Goal: Information Seeking & Learning: Check status

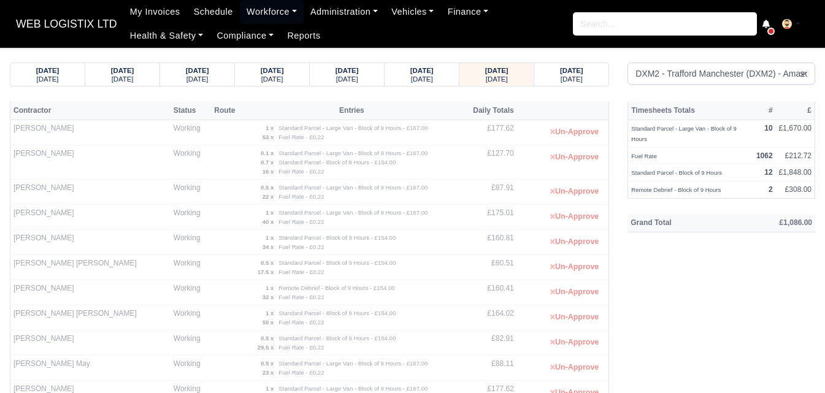
select select "1"
click at [262, 15] on link "Workforce" at bounding box center [272, 12] width 64 height 24
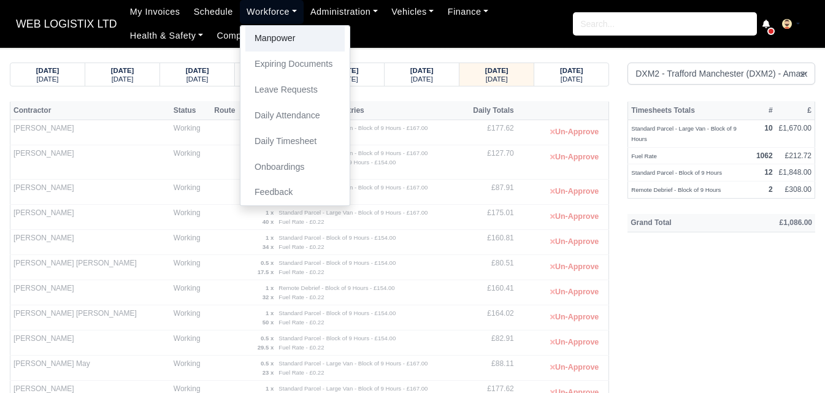
click at [269, 48] on link "Manpower" at bounding box center [294, 39] width 99 height 26
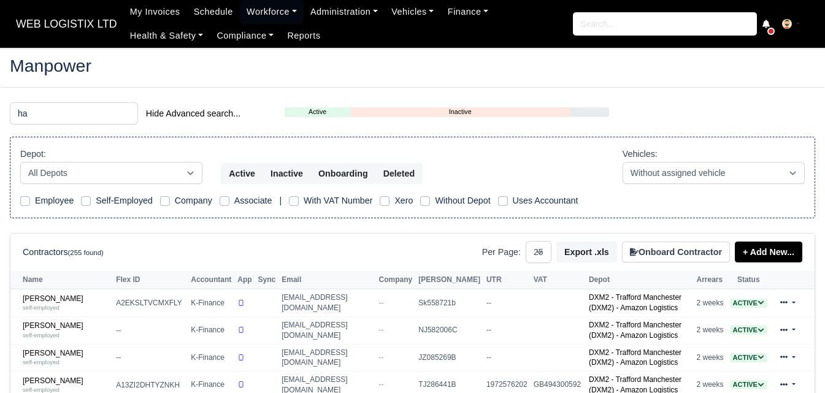
select select "25"
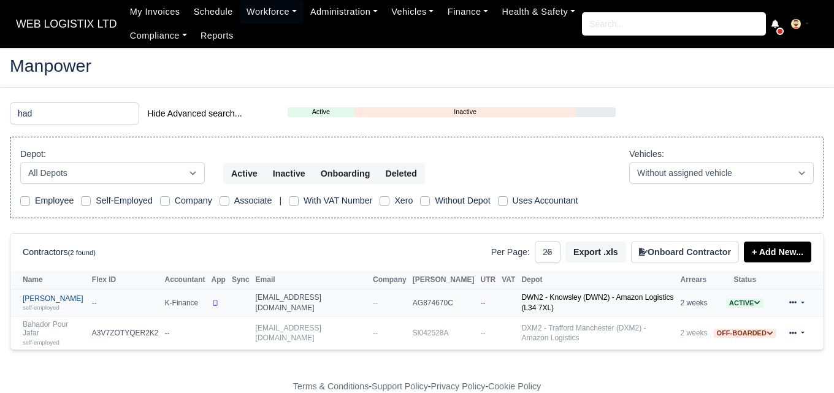
type input "had"
click at [39, 305] on small "self-employed" at bounding box center [41, 307] width 37 height 7
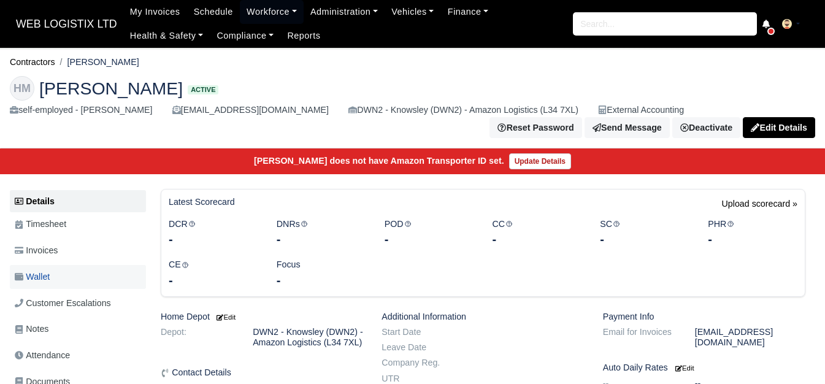
click at [80, 277] on link "Wallet" at bounding box center [78, 277] width 136 height 24
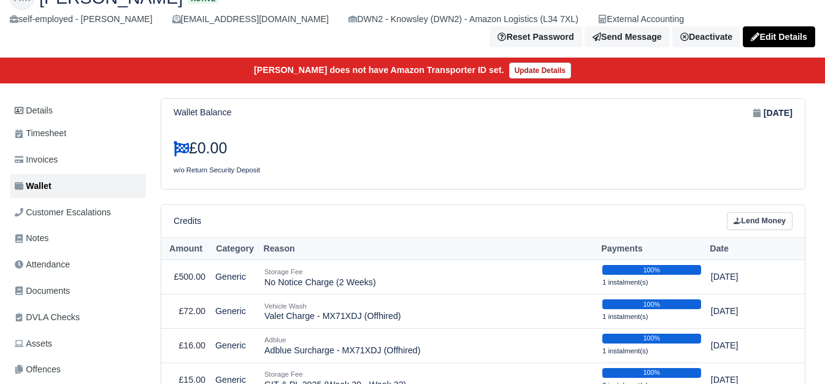
scroll to position [86, 0]
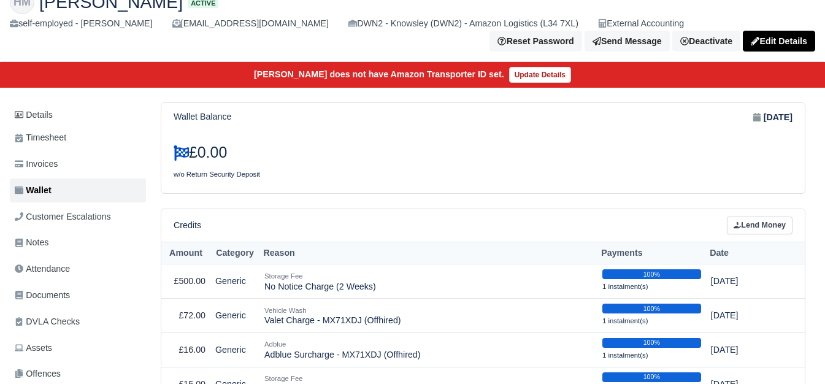
drag, startPoint x: 0, startPoint y: 0, endPoint x: 834, endPoint y: 81, distance: 837.5
click at [824, 81] on html "WEB LOGISTIX LTD My Invoices Schedule Workforce Manpower Expiring Documents Lea…" at bounding box center [412, 106] width 825 height 384
drag, startPoint x: 220, startPoint y: 257, endPoint x: 241, endPoint y: 260, distance: 21.1
click at [241, 260] on th "Category" at bounding box center [234, 253] width 49 height 23
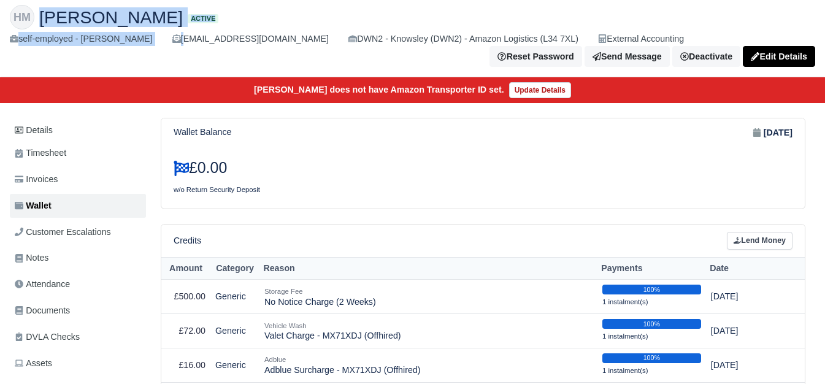
scroll to position [70, 0]
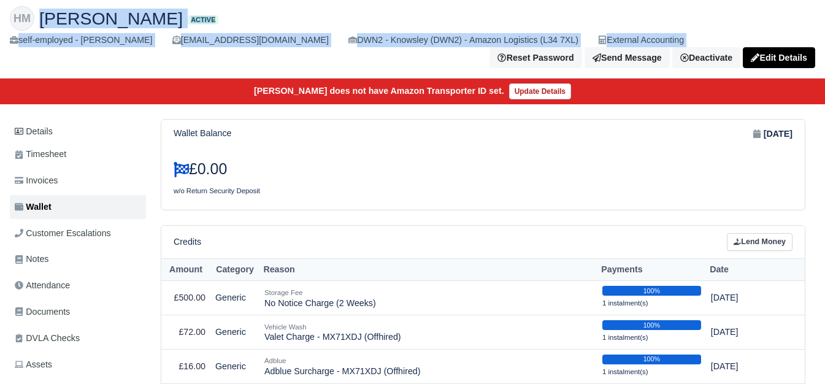
drag, startPoint x: 44, startPoint y: 3, endPoint x: 207, endPoint y: 49, distance: 169.5
click at [207, 49] on div "HM Hadi Al Masalmeh Active self-employed - Hadi Al Masalmeh hadimasalmah2@gmail…" at bounding box center [413, 37] width 824 height 82
drag, startPoint x: 205, startPoint y: 53, endPoint x: 218, endPoint y: 57, distance: 13.6
click at [205, 53] on div "Reset Password Send Message Deactivate Available Options Take off schedule Off-…" at bounding box center [412, 57] width 805 height 21
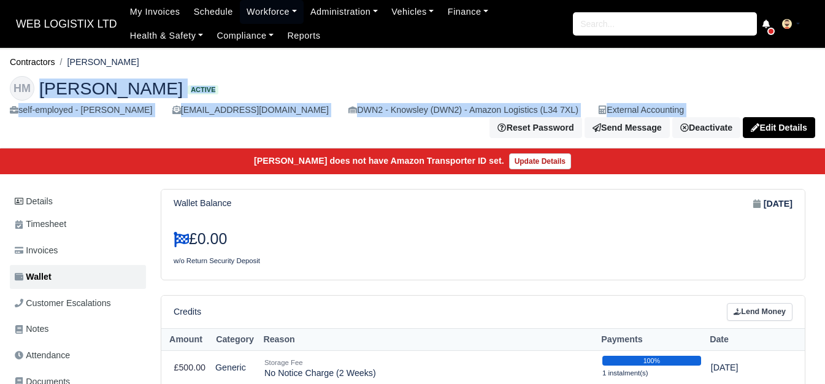
drag, startPoint x: 72, startPoint y: 61, endPoint x: 148, endPoint y: 63, distance: 76.7
click at [148, 63] on ol "Contractors Hadi Al Masalmeh" at bounding box center [412, 62] width 805 height 19
copy li "[PERSON_NAME]"
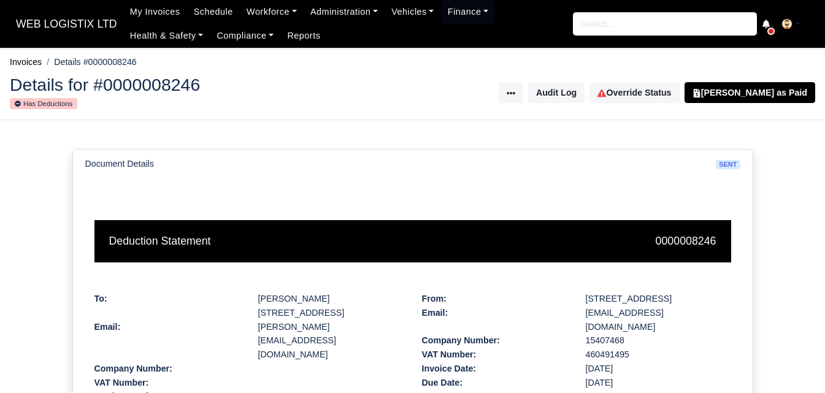
scroll to position [455, 0]
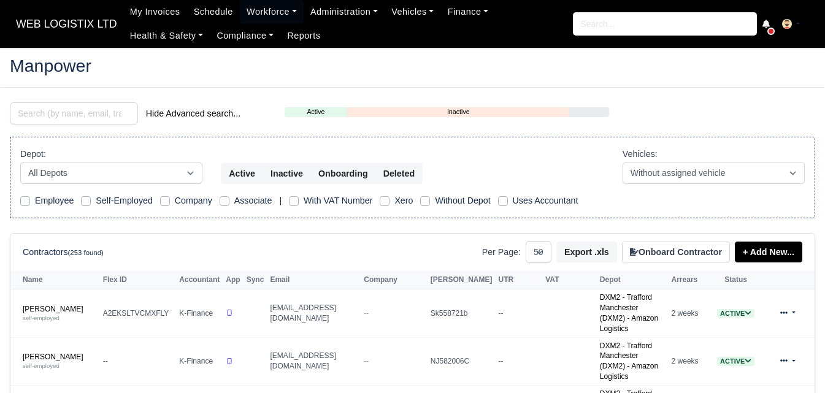
select select "50"
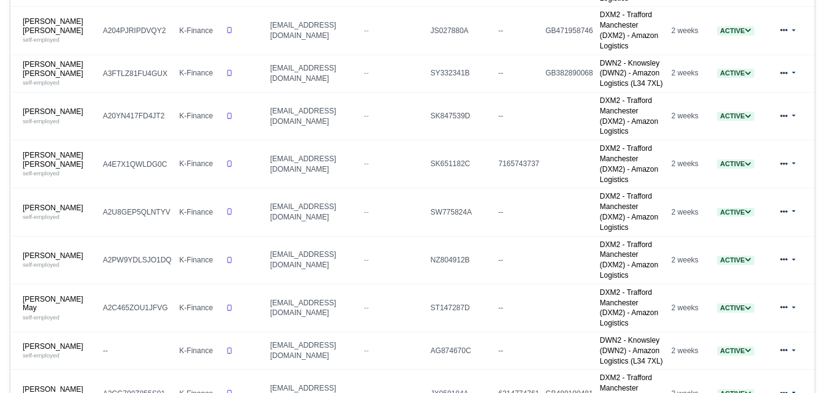
scroll to position [540, 0]
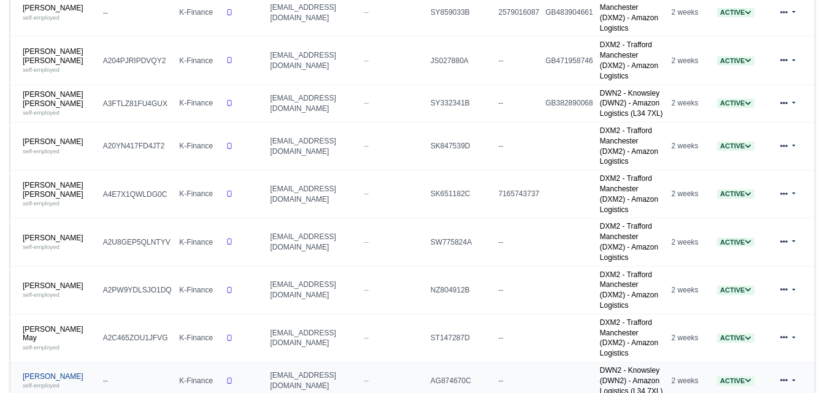
click at [32, 372] on link "Hadi Al Masalmeh self-employed" at bounding box center [60, 381] width 74 height 18
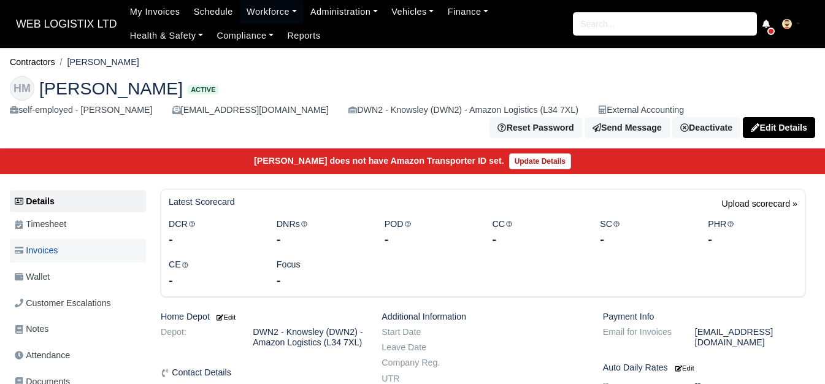
click at [40, 245] on link "Invoices" at bounding box center [78, 251] width 136 height 24
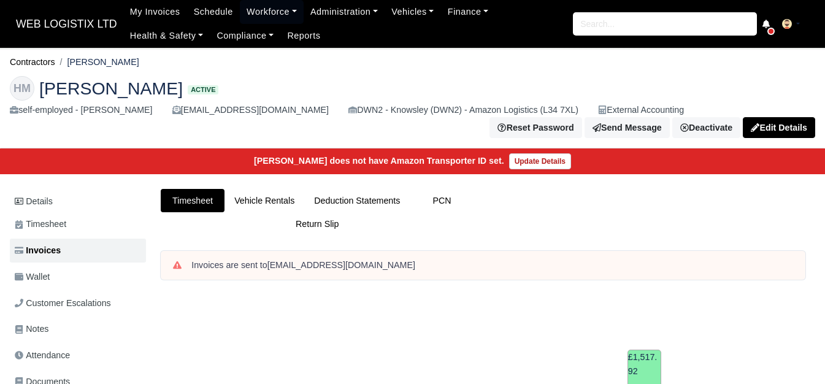
drag, startPoint x: 72, startPoint y: 61, endPoint x: 147, endPoint y: 64, distance: 74.9
click at [147, 64] on ol "Contractors [PERSON_NAME]" at bounding box center [412, 62] width 805 height 19
click at [92, 55] on li "[PERSON_NAME]" at bounding box center [97, 62] width 84 height 14
drag, startPoint x: 71, startPoint y: 59, endPoint x: 142, endPoint y: 61, distance: 71.2
click at [142, 61] on ol "Contractors Hadi Al Masalmeh" at bounding box center [412, 62] width 805 height 19
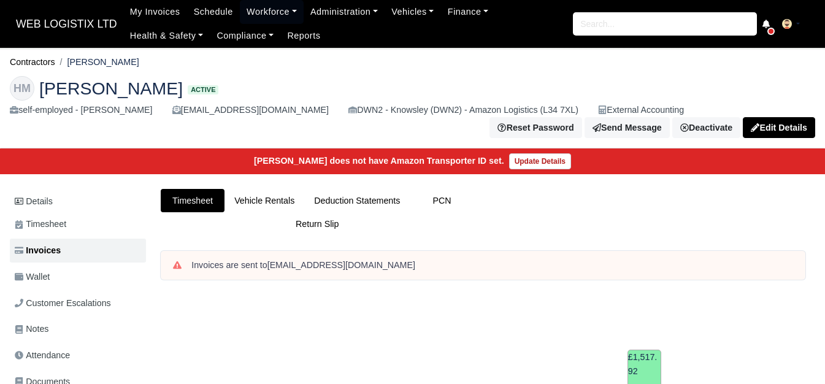
copy li "[PERSON_NAME]"
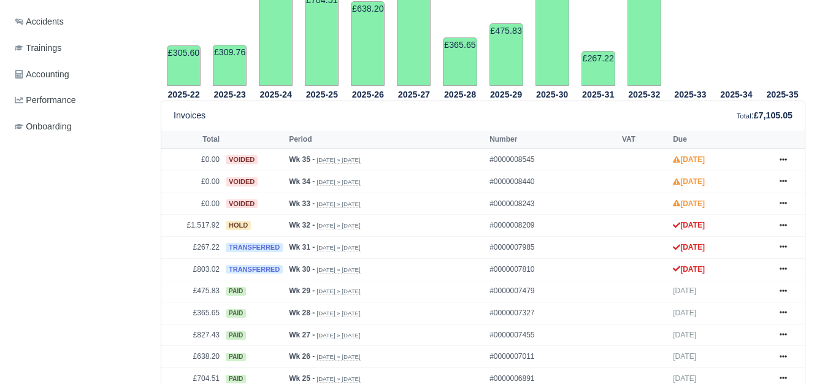
scroll to position [467, 0]
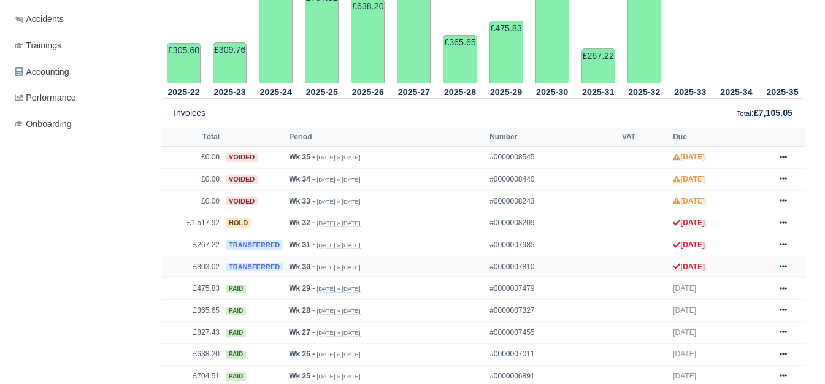
click at [783, 268] on icon at bounding box center [783, 267] width 7 height 2
click at [785, 248] on icon at bounding box center [783, 243] width 7 height 7
click at [786, 226] on icon at bounding box center [783, 222] width 7 height 7
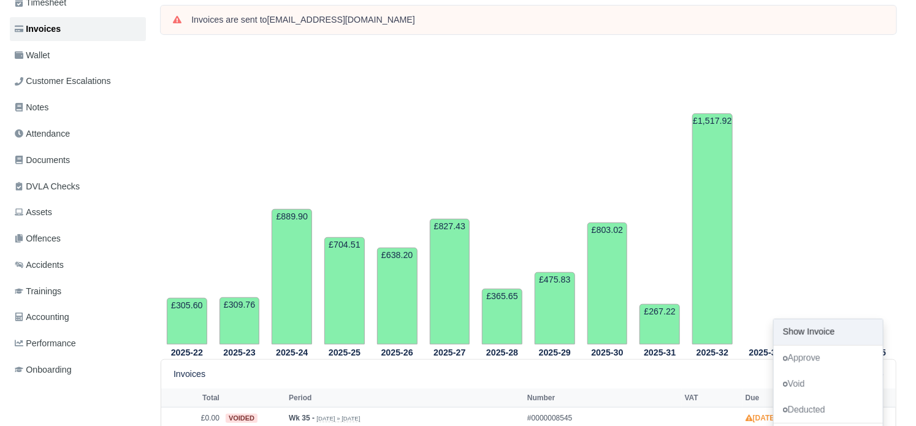
scroll to position [64, 0]
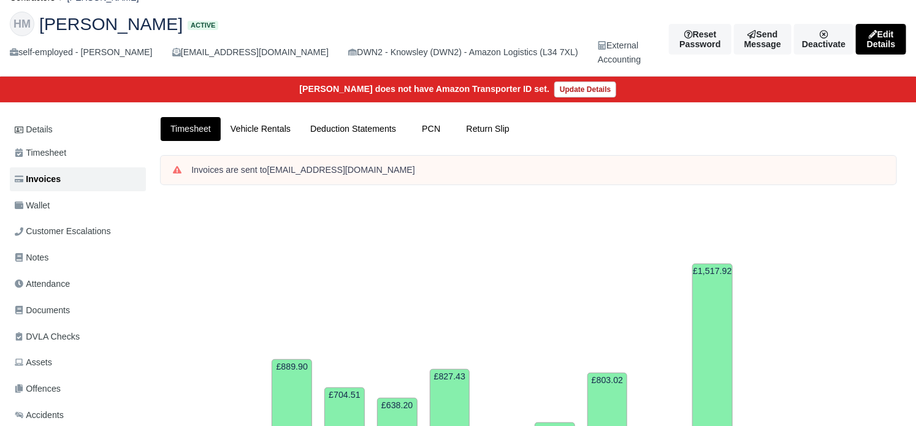
click at [595, 191] on div "Invoices are sent to hadimasalmah2@gmail.com" at bounding box center [528, 175] width 754 height 39
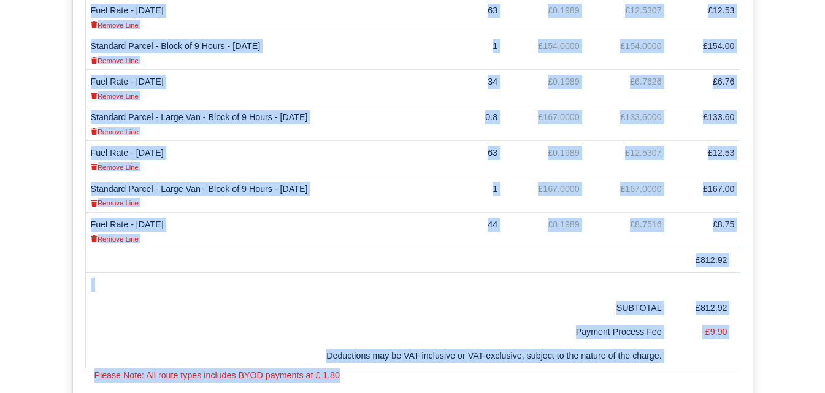
scroll to position [645, 0]
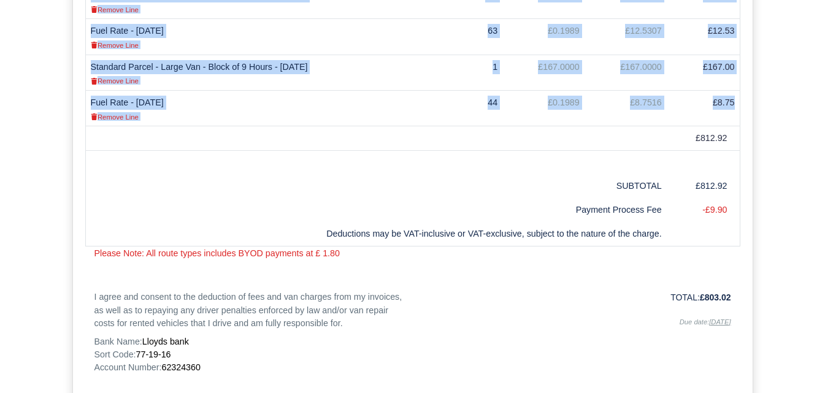
drag, startPoint x: 90, startPoint y: 251, endPoint x: 740, endPoint y: 107, distance: 665.9
copy tbody "Standard Parcel - Block of 9 Hours - 22/07/2025 Remove Line 1 £154.0000 £154.00…"
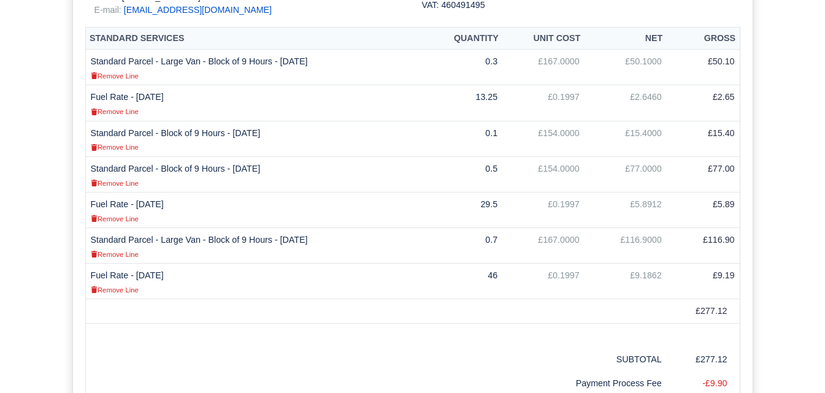
scroll to position [369, 0]
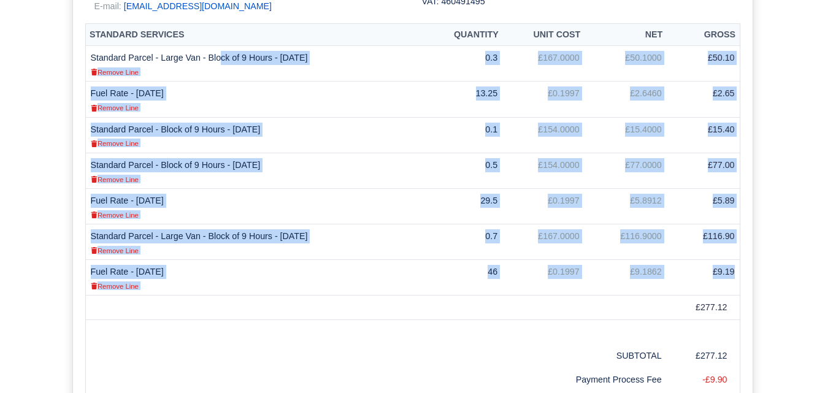
drag, startPoint x: 93, startPoint y: 56, endPoint x: 738, endPoint y: 273, distance: 681.4
click at [738, 273] on tbody "Standard Parcel - Large Van - Block of 9 Hours - 27/07/2025 Remove Line 0.3 £16…" at bounding box center [412, 171] width 654 height 250
copy tbody "Standard Parcel - Large Van - Block of 9 Hours - 27/07/2025 Remove Line 0.3 £16…"
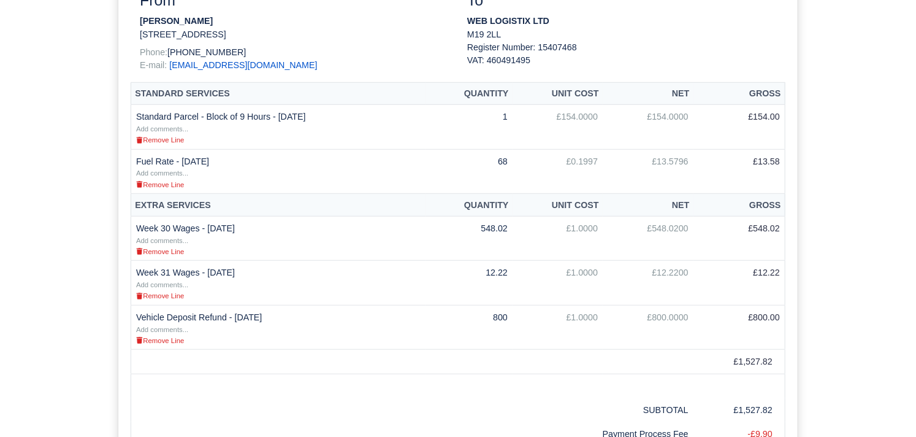
scroll to position [320, 0]
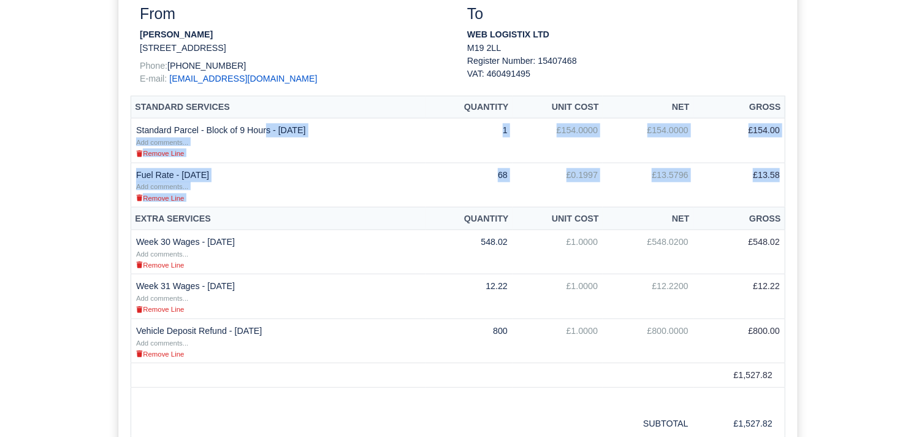
drag, startPoint x: 134, startPoint y: 129, endPoint x: 781, endPoint y: 176, distance: 648.8
click at [781, 176] on tbody "Standard Parcel - Block of 9 Hours - 03/08/2025 Add comments... Remove Line" at bounding box center [458, 162] width 654 height 89
copy tbody "Standard Parcel - Block of 9 Hours - 03/08/2025 Add comments... Remove Line 1 £…"
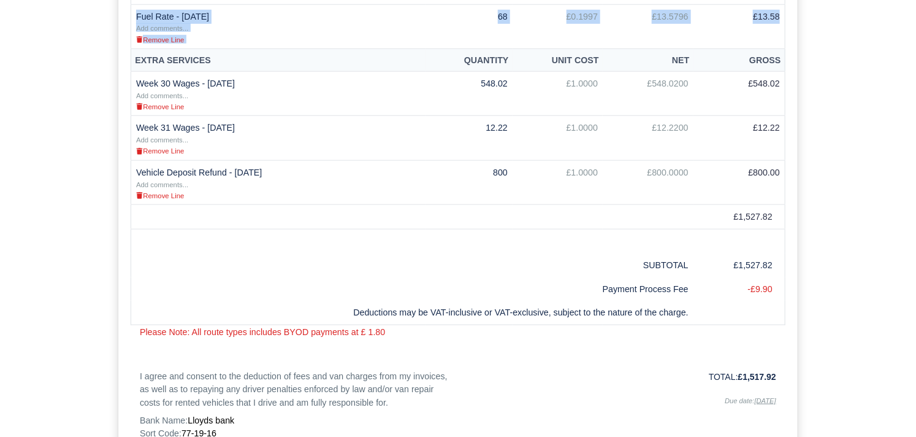
scroll to position [475, 0]
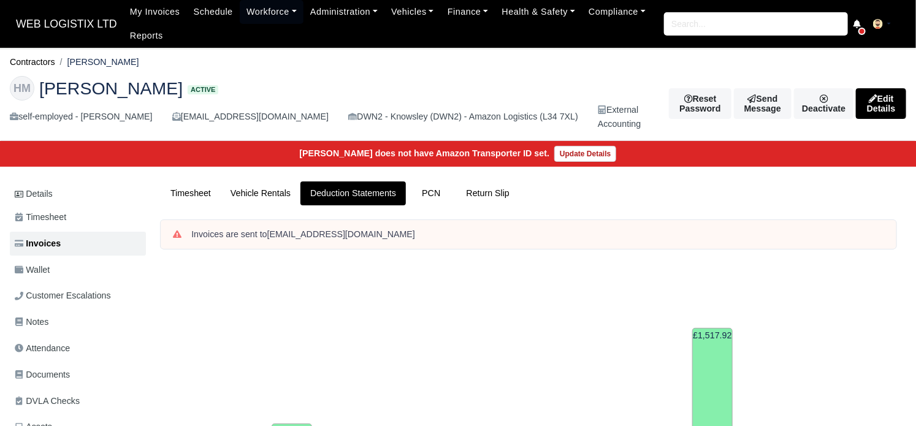
drag, startPoint x: 926, startPoint y: 182, endPoint x: 886, endPoint y: 113, distance: 80.3
click at [902, 142] on html "WEB LOGISTIX LTD My Invoices Schedule Workforce Manpower Expiring Documents Lea…" at bounding box center [458, 213] width 916 height 426
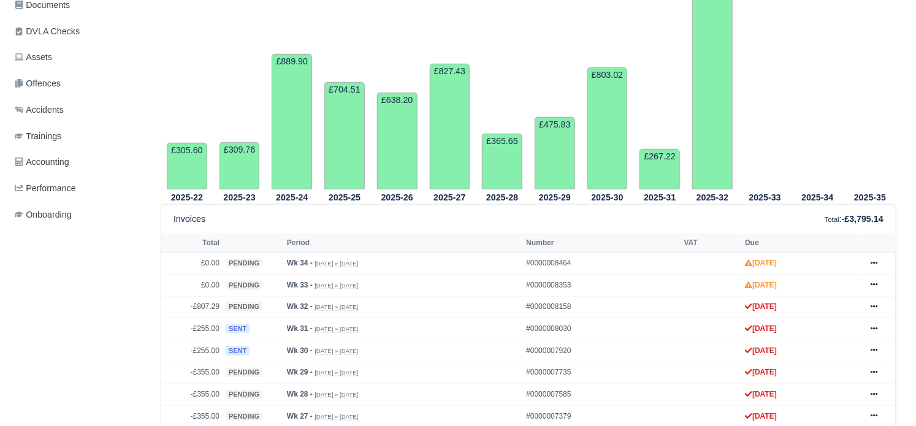
scroll to position [376, 0]
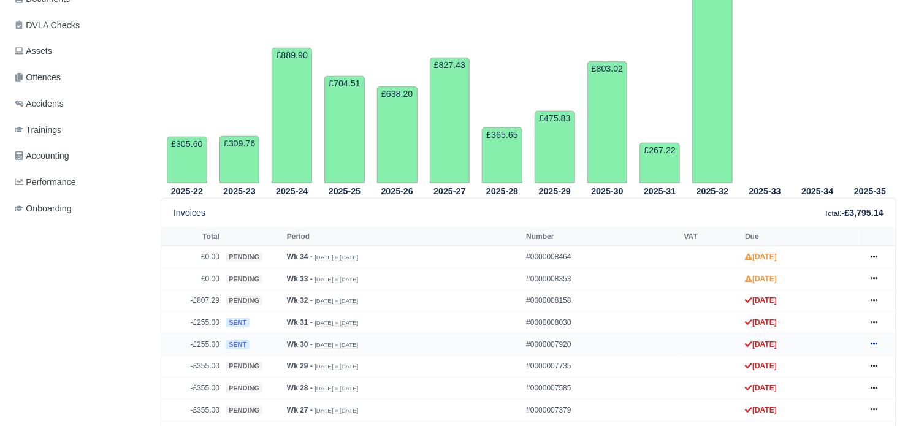
click at [871, 340] on icon at bounding box center [874, 343] width 7 height 7
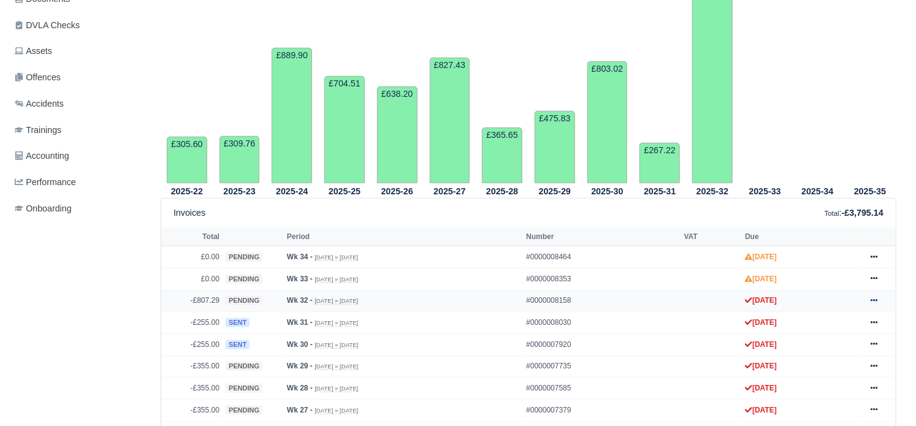
click at [871, 297] on icon at bounding box center [874, 300] width 7 height 7
click at [865, 272] on link at bounding box center [874, 279] width 18 height 15
click at [871, 340] on icon at bounding box center [874, 343] width 7 height 7
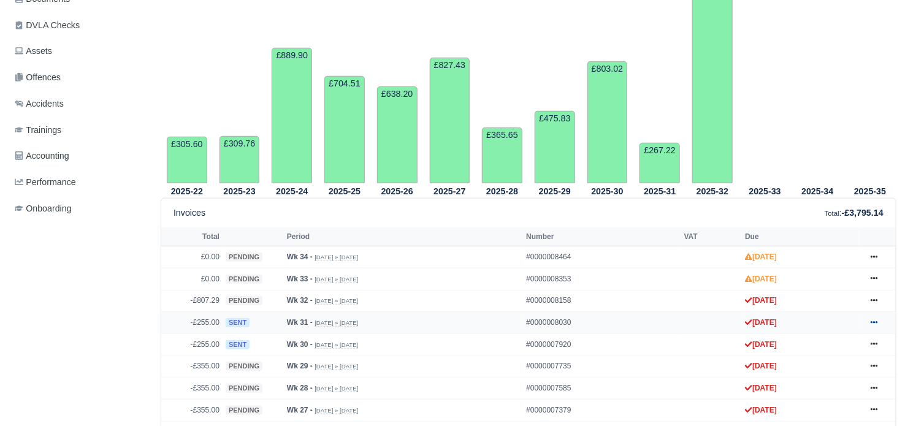
click at [871, 319] on icon at bounding box center [874, 322] width 7 height 7
click at [871, 297] on icon at bounding box center [874, 300] width 7 height 7
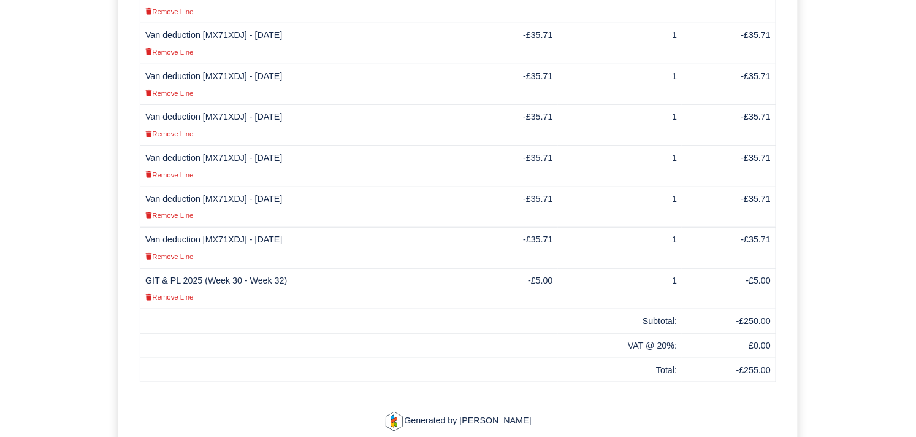
scroll to position [449, 0]
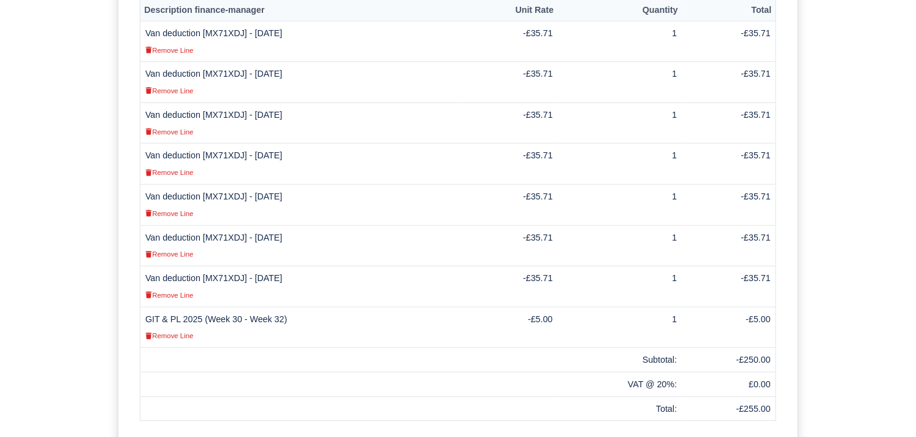
scroll to position [418, 0]
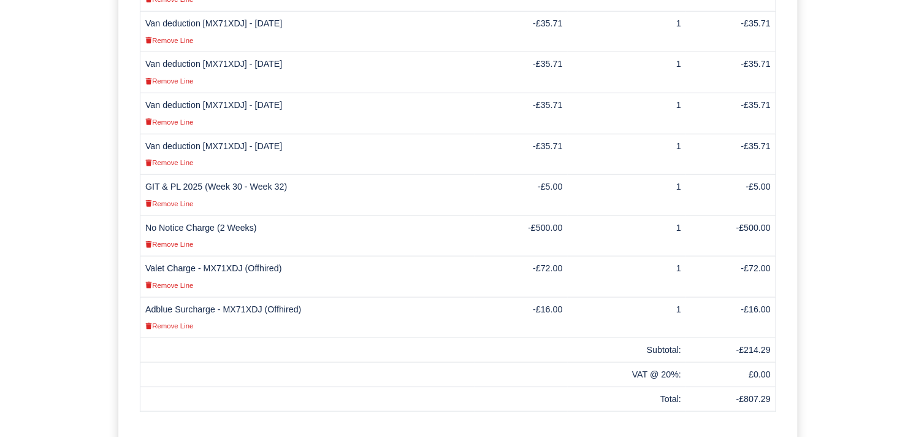
scroll to position [500, 0]
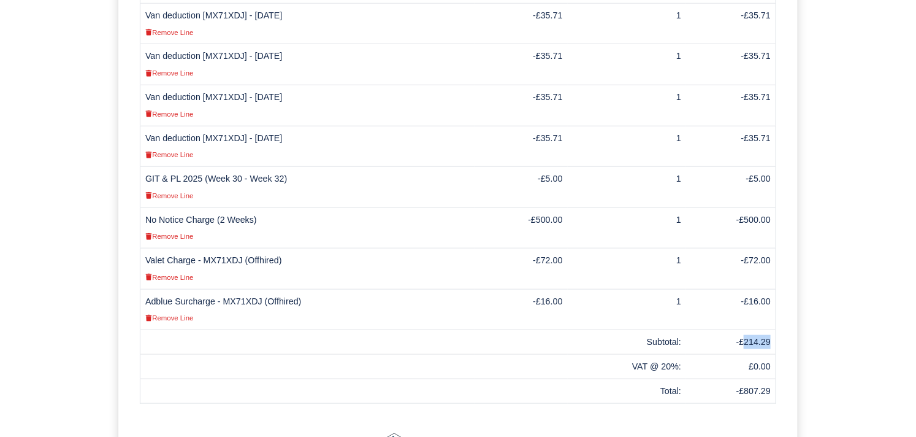
drag, startPoint x: 747, startPoint y: 346, endPoint x: 774, endPoint y: 347, distance: 27.0
click at [774, 347] on td "-£214.29" at bounding box center [731, 342] width 90 height 25
copy td "214.29"
drag, startPoint x: 202, startPoint y: 261, endPoint x: 281, endPoint y: 261, distance: 78.5
click at [281, 261] on td "Valet Charge - MX71XDJ (Offhired) Remove Line" at bounding box center [307, 268] width 335 height 41
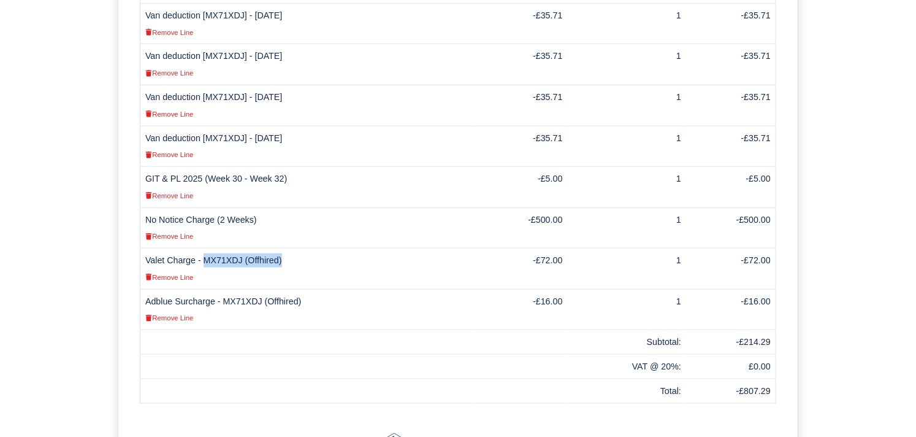
copy td "MX71XDJ (Offhired)"
